Goal: Check status: Check status

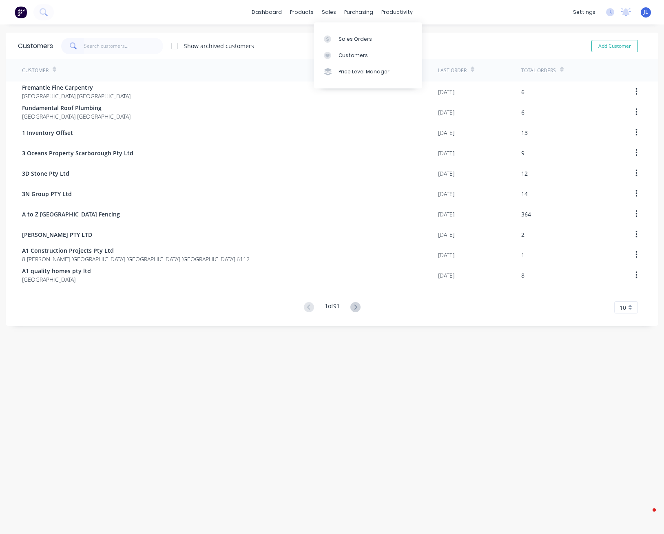
drag, startPoint x: 0, startPoint y: 0, endPoint x: 304, endPoint y: 49, distance: 308.0
click at [342, 55] on div "Customers" at bounding box center [352, 55] width 29 height 7
click at [138, 43] on input "text" at bounding box center [124, 46] width 80 height 16
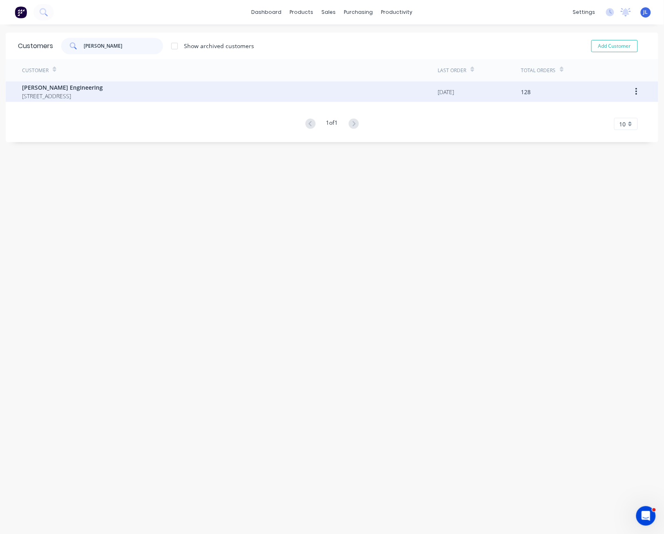
type input "[PERSON_NAME]"
click at [103, 92] on span "[STREET_ADDRESS]" at bounding box center [62, 96] width 81 height 9
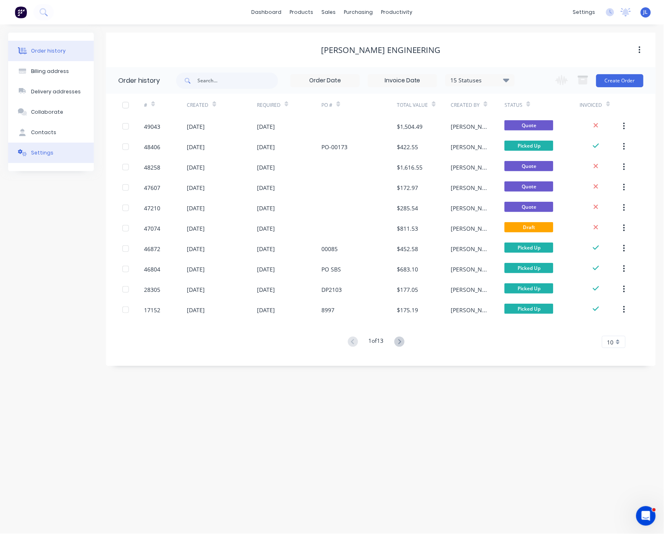
click at [48, 150] on div "Settings" at bounding box center [42, 152] width 22 height 7
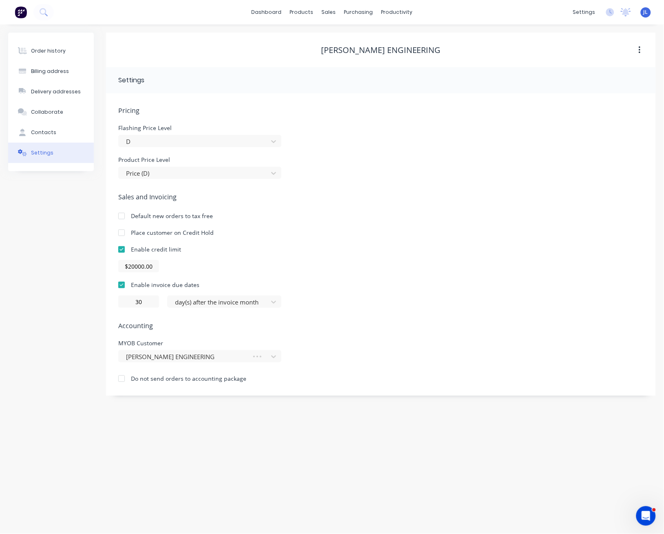
click at [39, 217] on div "Order history Billing address Delivery addresses Collaborate Contacts Settings" at bounding box center [51, 214] width 86 height 363
click at [48, 52] on div "Order history" at bounding box center [48, 50] width 35 height 7
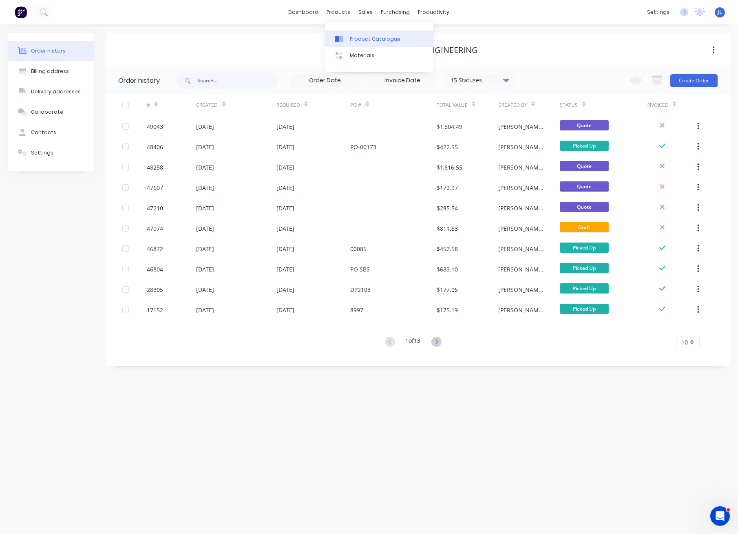
drag, startPoint x: 374, startPoint y: 40, endPoint x: 362, endPoint y: 41, distance: 12.3
click at [374, 40] on div "Product Catalogue" at bounding box center [375, 38] width 51 height 7
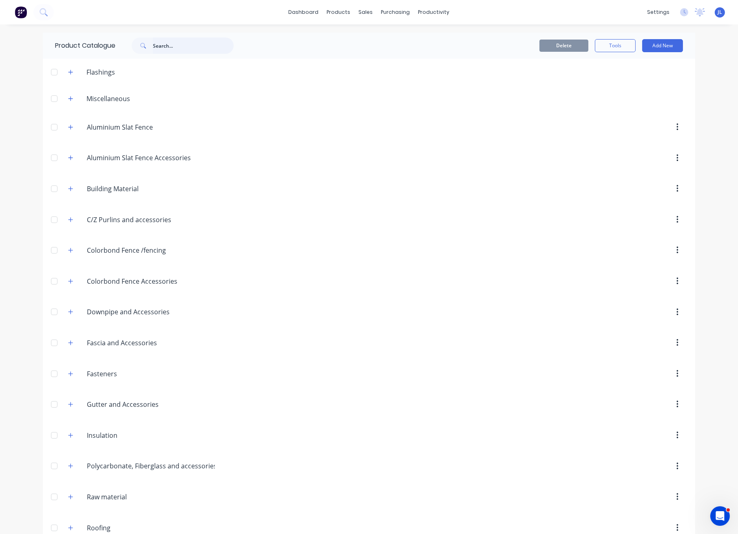
click at [198, 43] on input "text" at bounding box center [193, 46] width 81 height 16
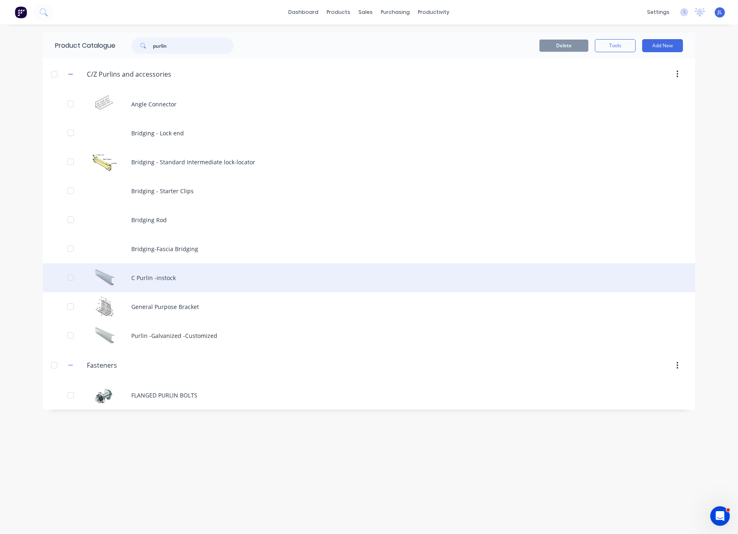
type input "purlin"
click at [157, 272] on div "C Purlin -instock" at bounding box center [369, 277] width 652 height 29
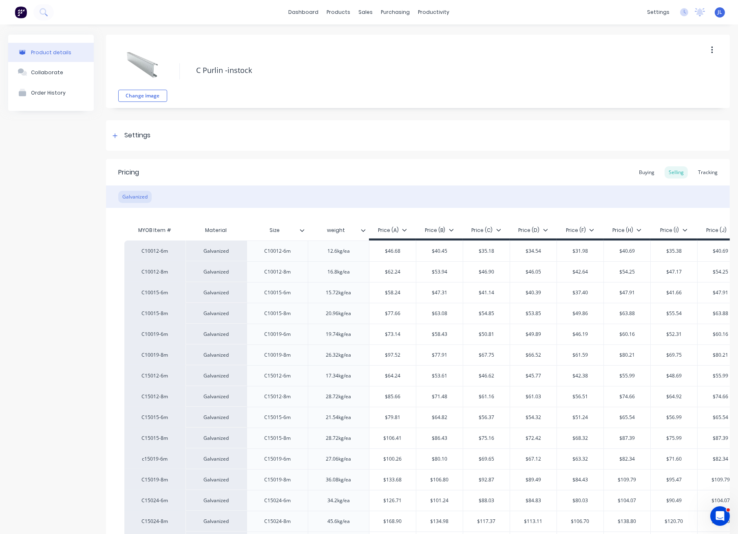
type textarea "x"
click at [663, 170] on div "Tracking" at bounding box center [708, 172] width 28 height 12
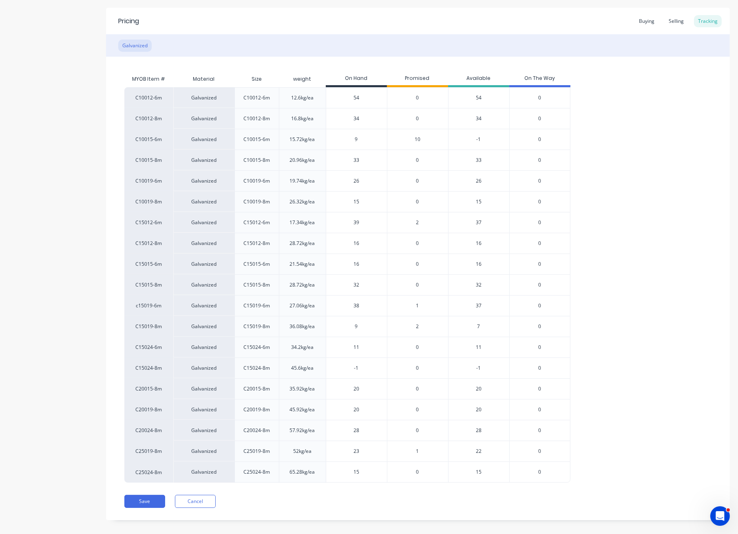
scroll to position [160, 0]
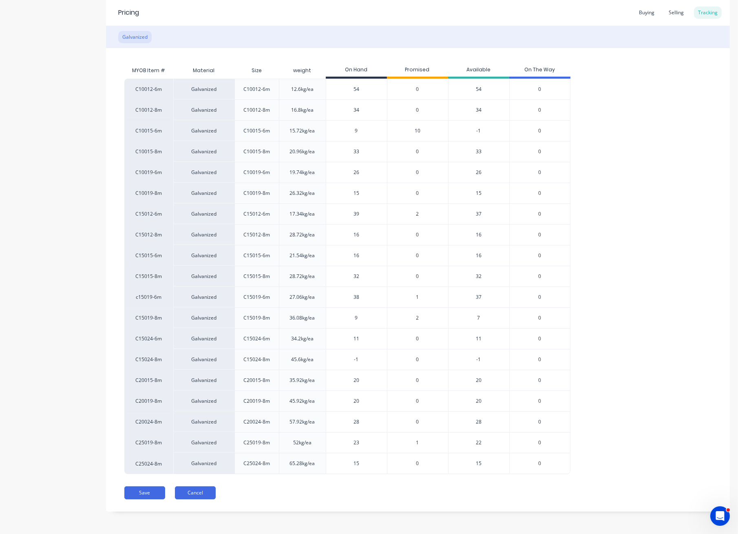
click at [206, 494] on button "Cancel" at bounding box center [195, 492] width 41 height 13
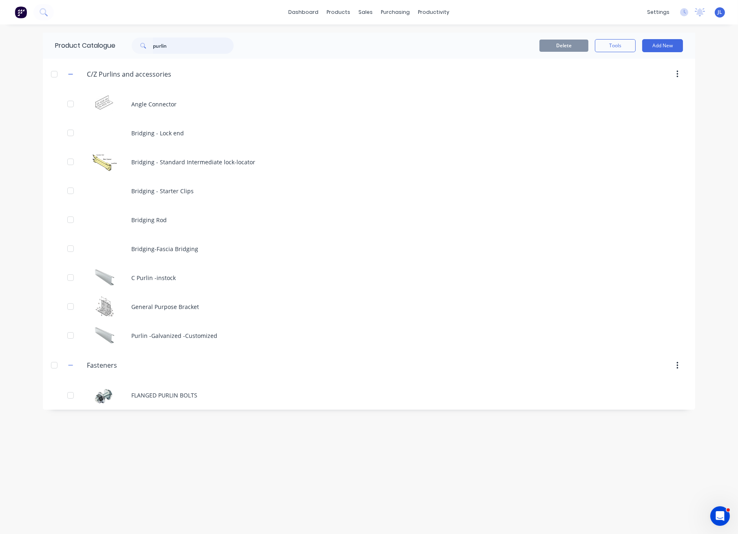
click at [185, 45] on input "purlin" at bounding box center [193, 46] width 81 height 16
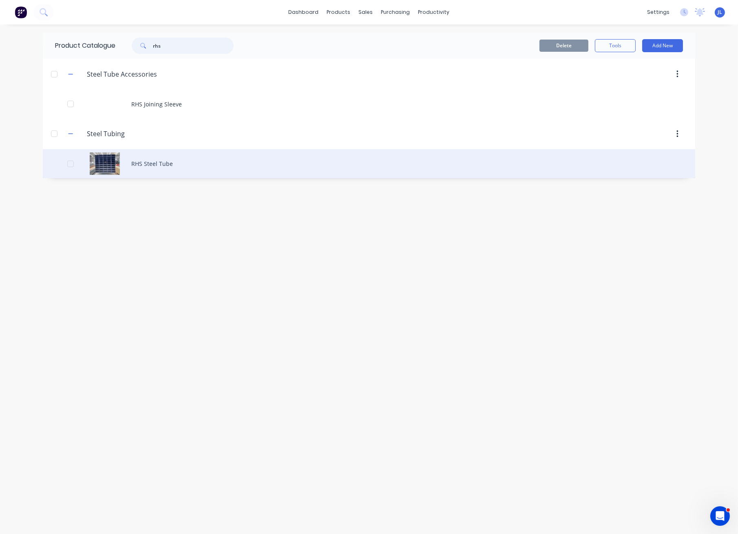
type input "rhs"
click at [172, 163] on div "RHS Steel Tube" at bounding box center [369, 163] width 652 height 29
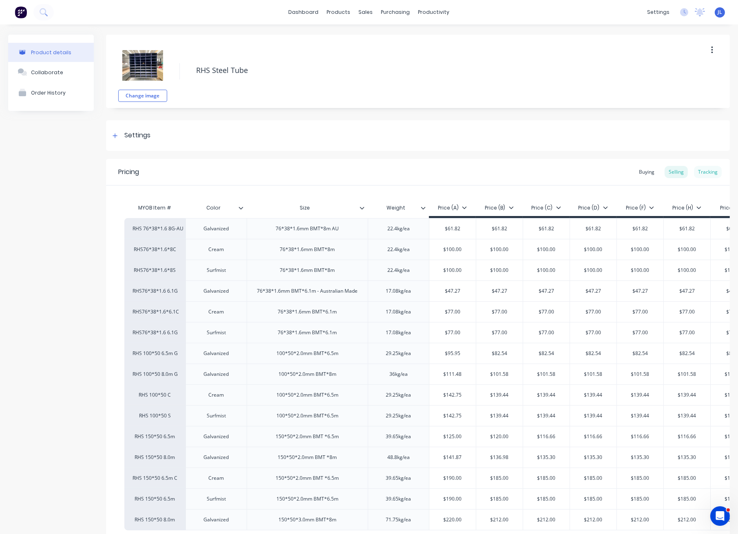
click at [663, 170] on div "Tracking" at bounding box center [708, 172] width 28 height 12
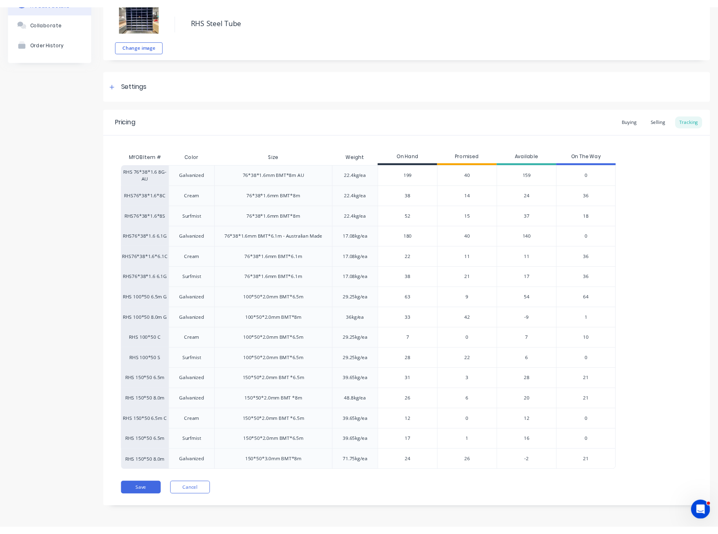
scroll to position [54, 0]
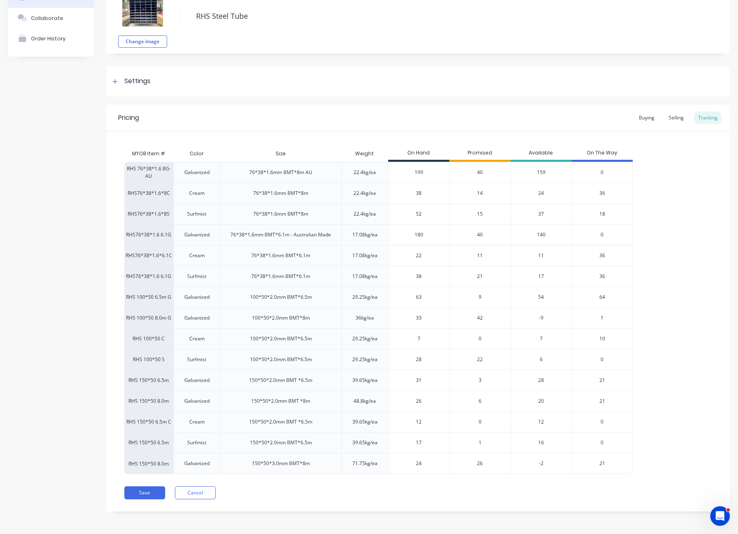
click at [481, 317] on span "42" at bounding box center [480, 317] width 6 height 7
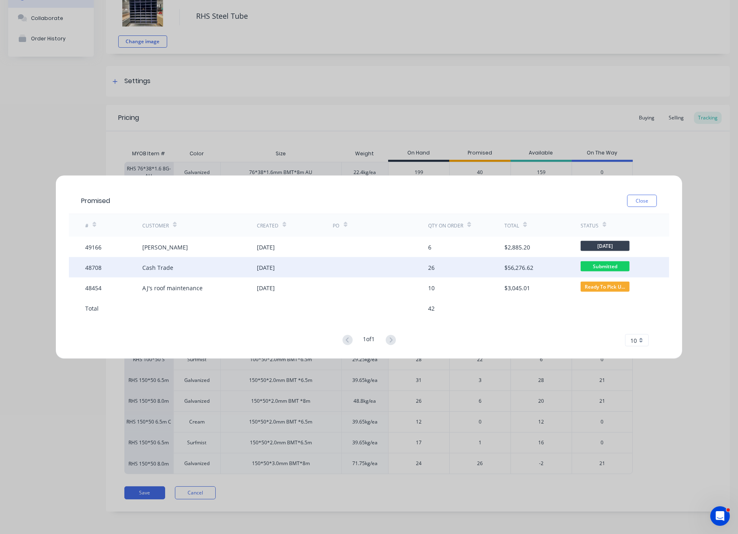
click at [278, 272] on div "[DATE]" at bounding box center [295, 267] width 76 height 20
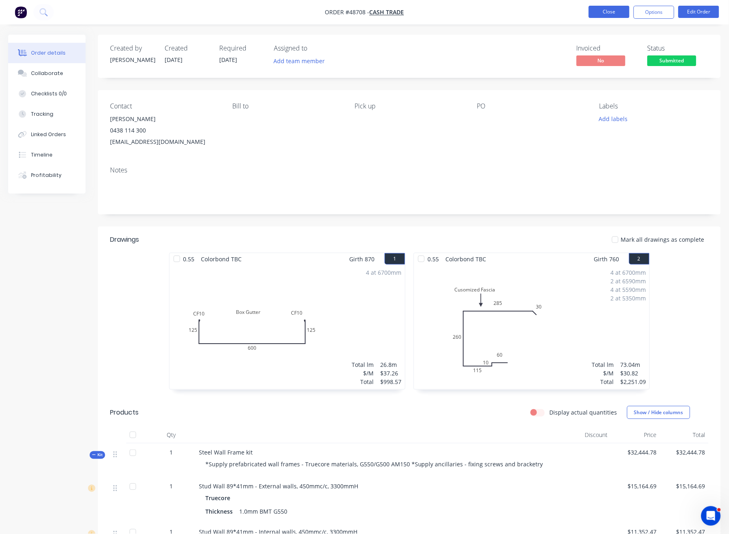
click at [616, 9] on button "Close" at bounding box center [609, 12] width 41 height 12
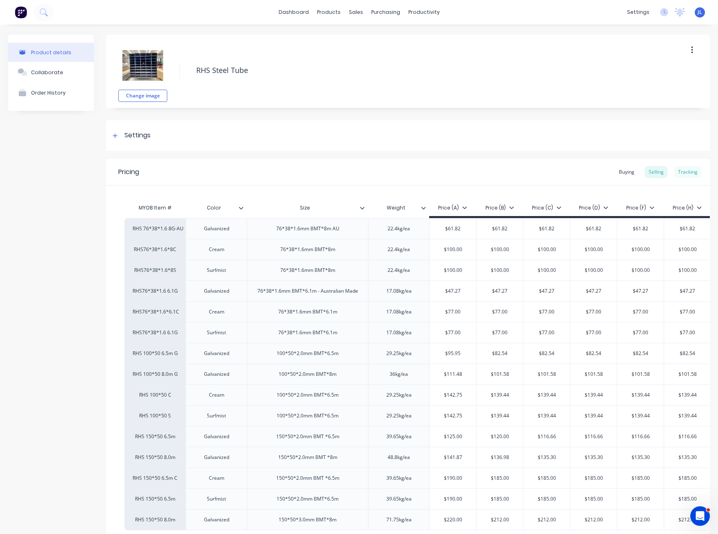
click at [663, 175] on div "Tracking" at bounding box center [688, 172] width 28 height 12
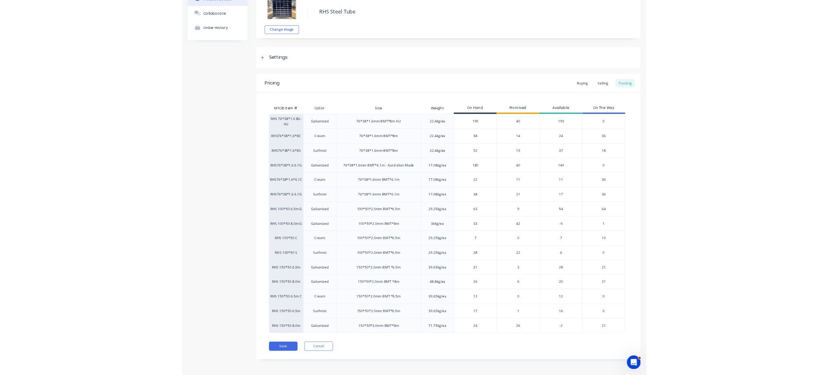
scroll to position [50, 0]
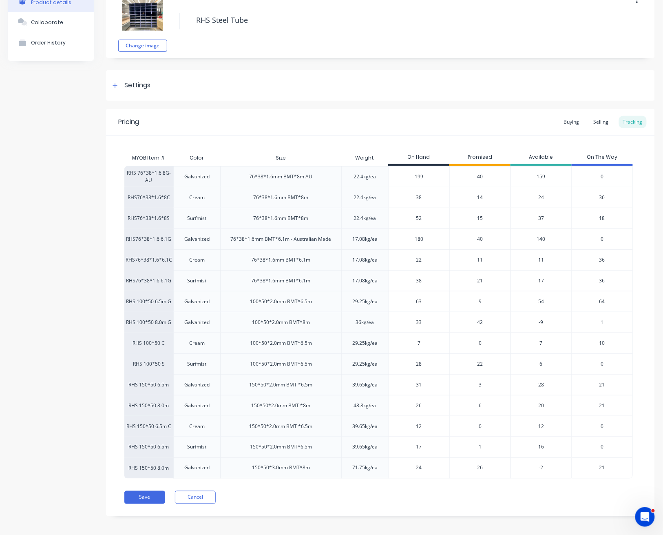
type textarea "x"
